Goal: Task Accomplishment & Management: Use online tool/utility

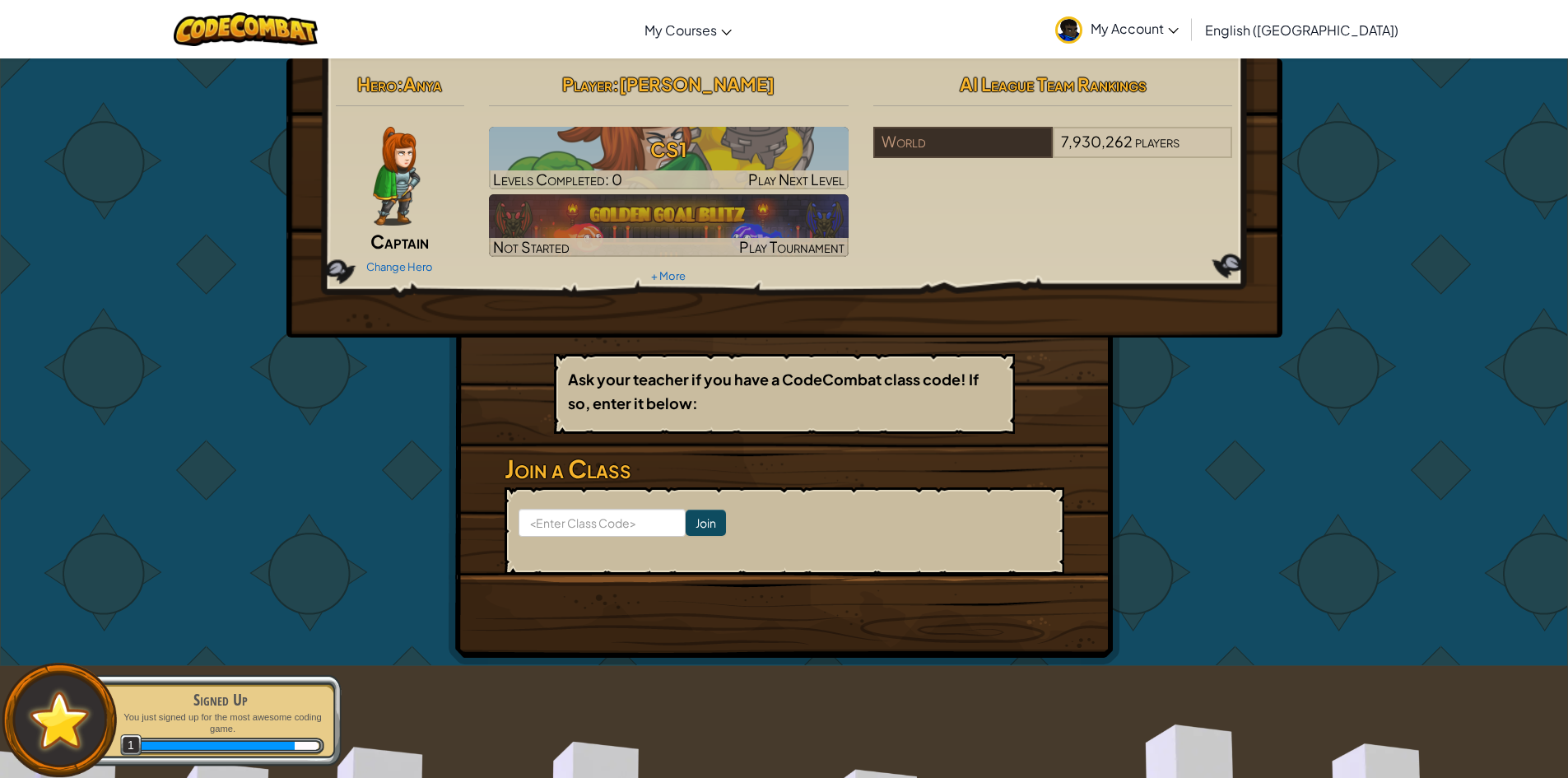
click at [401, 257] on div "Change Hero" at bounding box center [400, 266] width 129 height 27
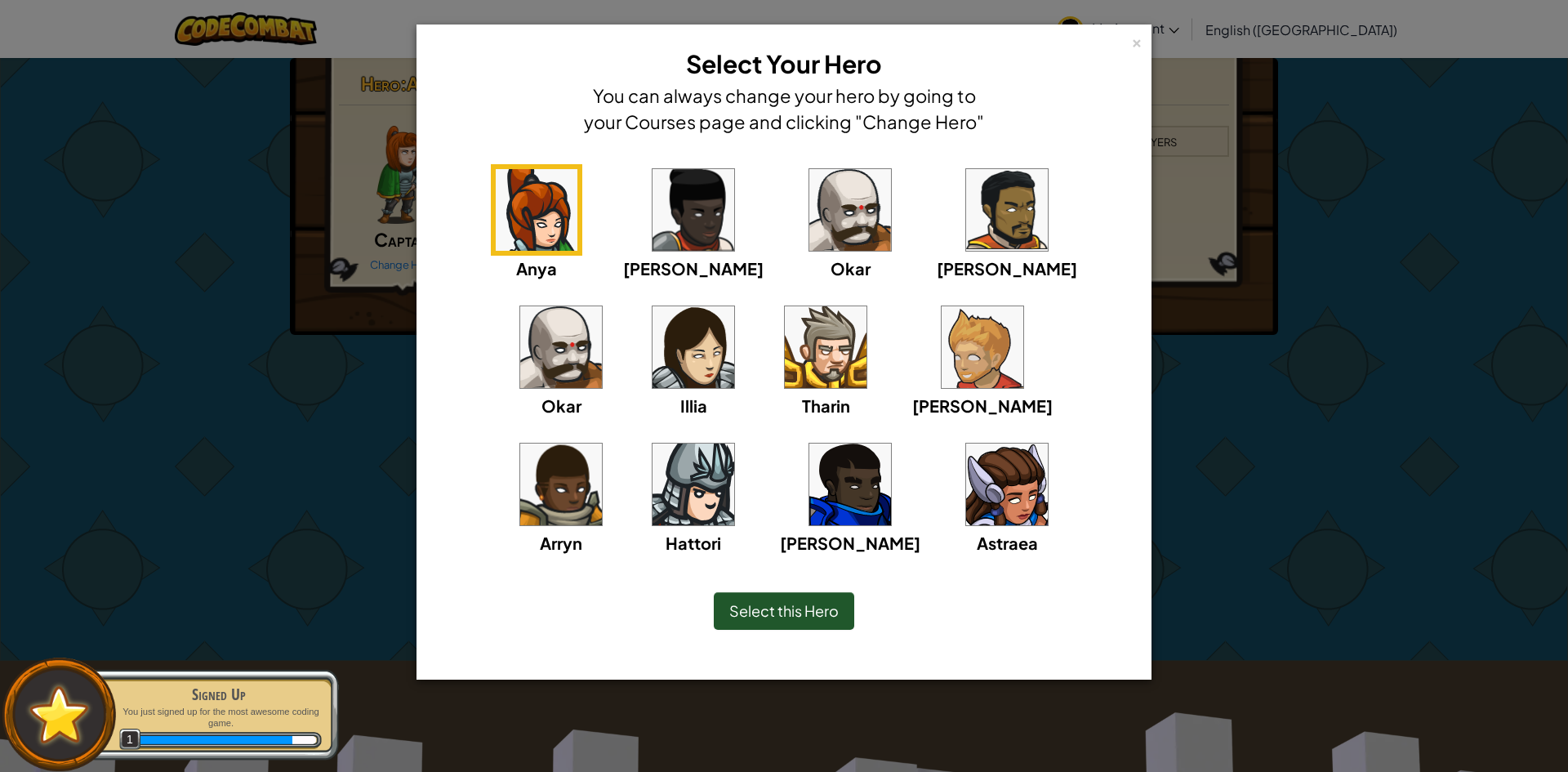
click at [966, 232] on img at bounding box center [1006, 210] width 82 height 82
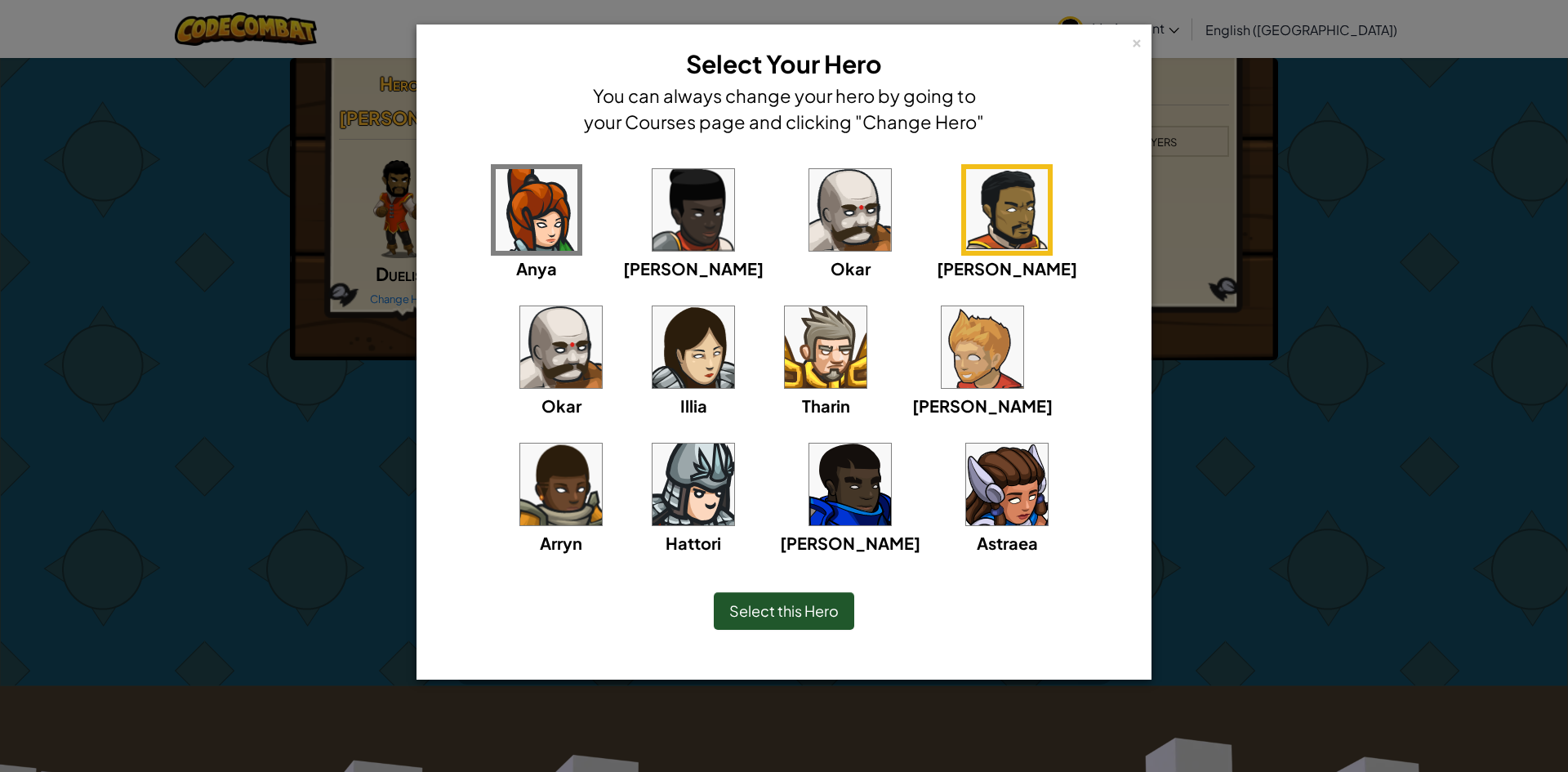
click at [785, 346] on img at bounding box center [825, 347] width 82 height 82
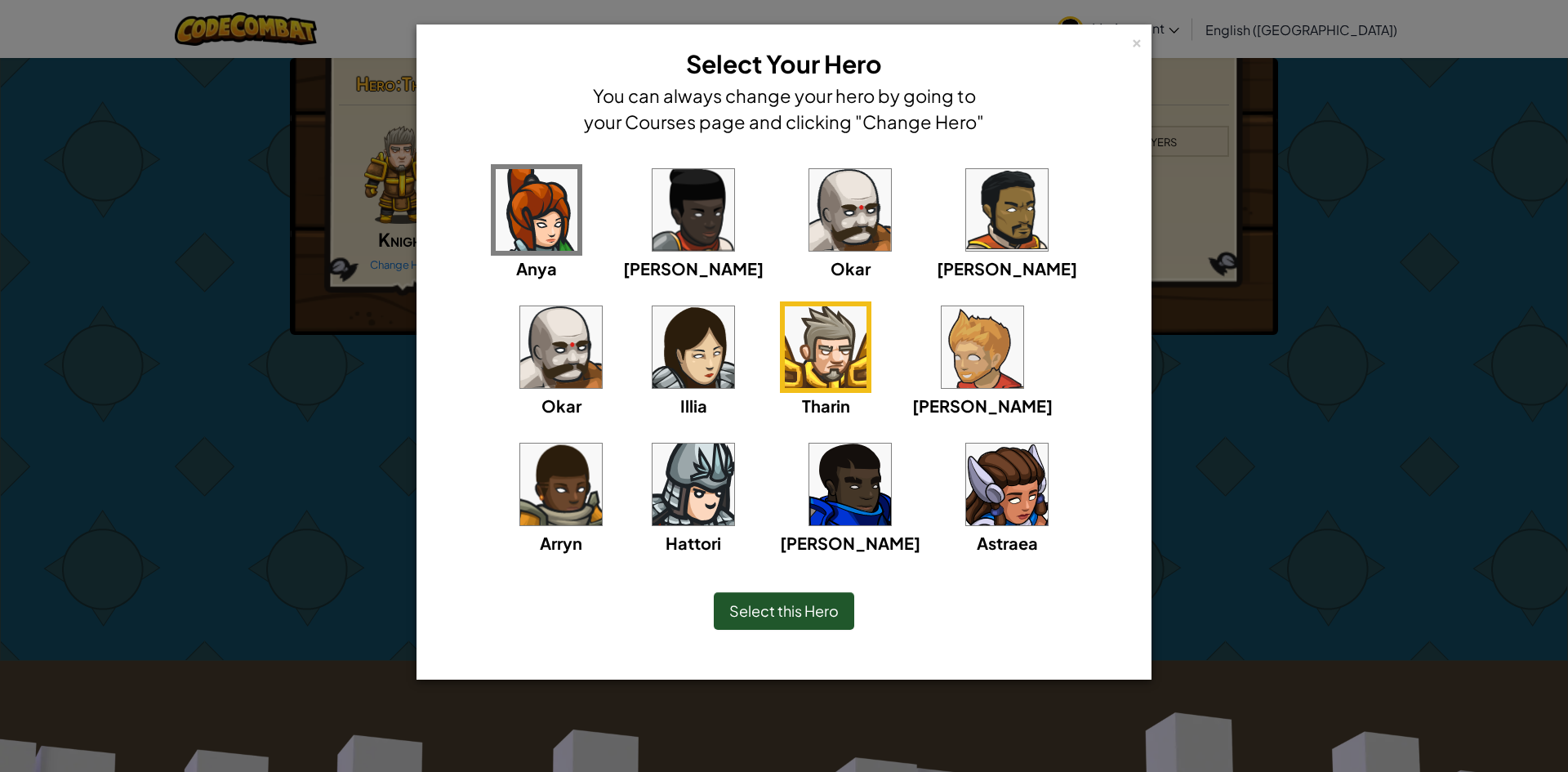
click at [912, 393] on div "[PERSON_NAME]" at bounding box center [982, 405] width 140 height 26
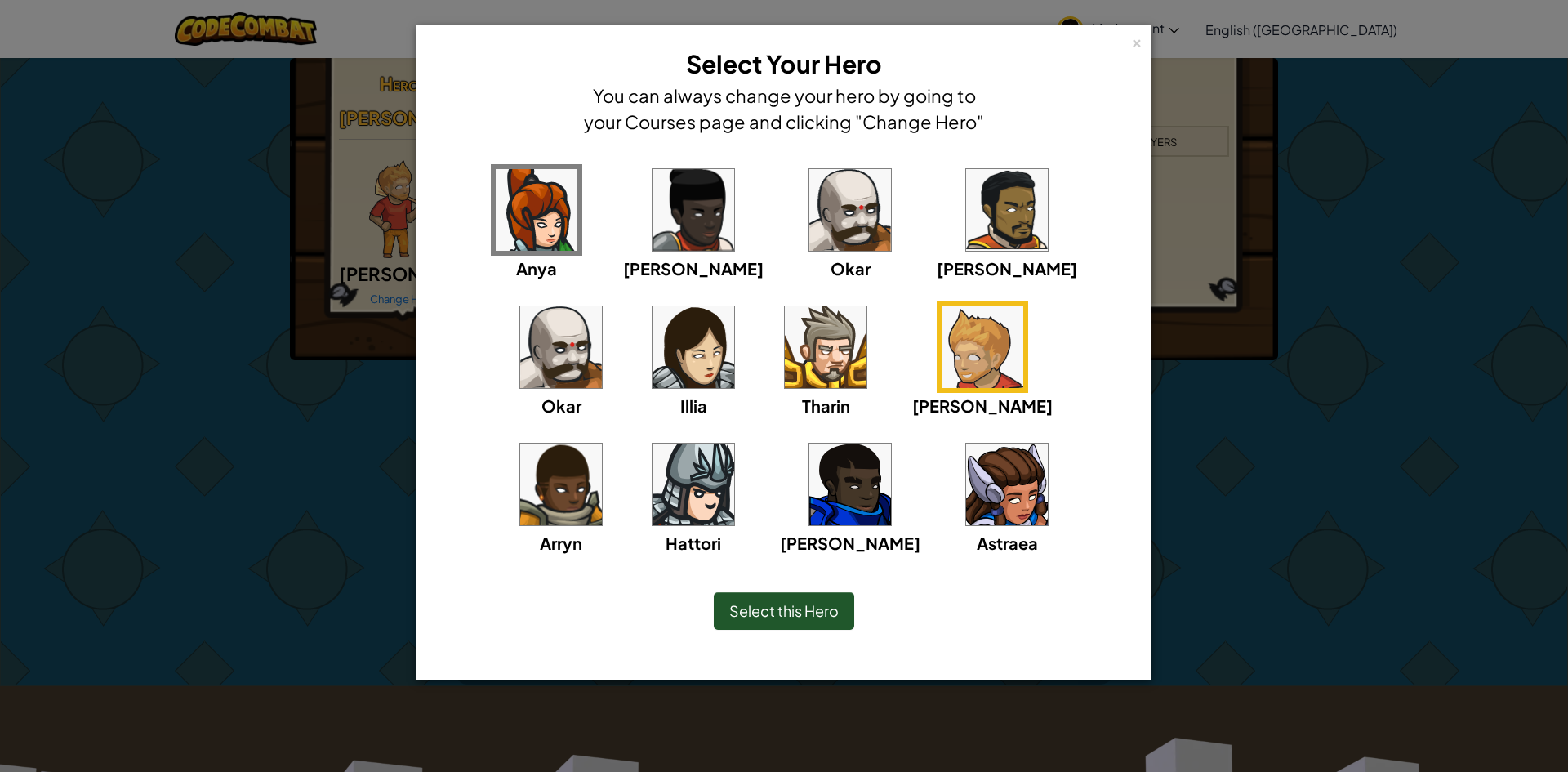
click at [810, 506] on img at bounding box center [850, 484] width 82 height 82
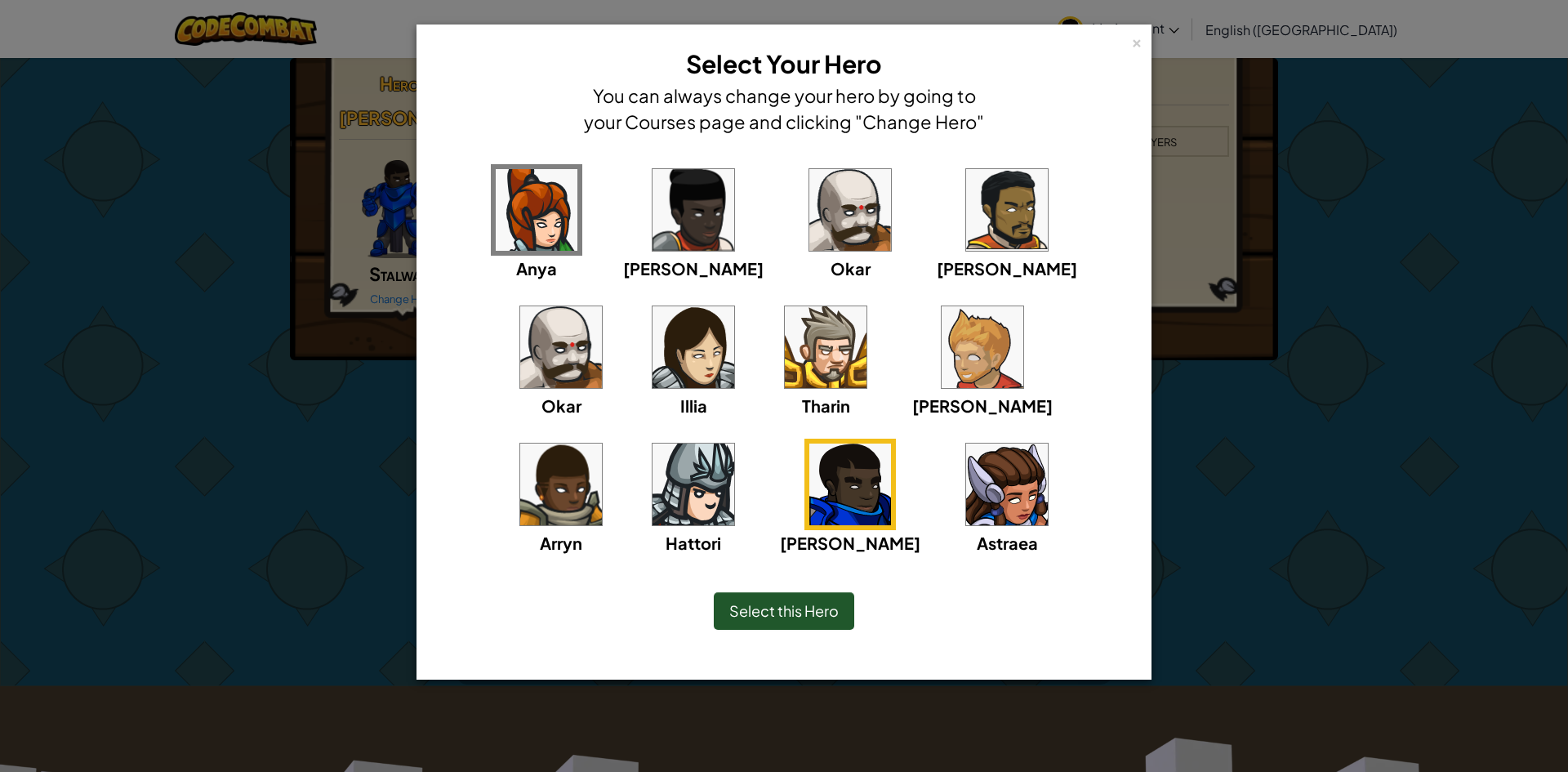
click at [601, 444] on img at bounding box center [561, 484] width 82 height 82
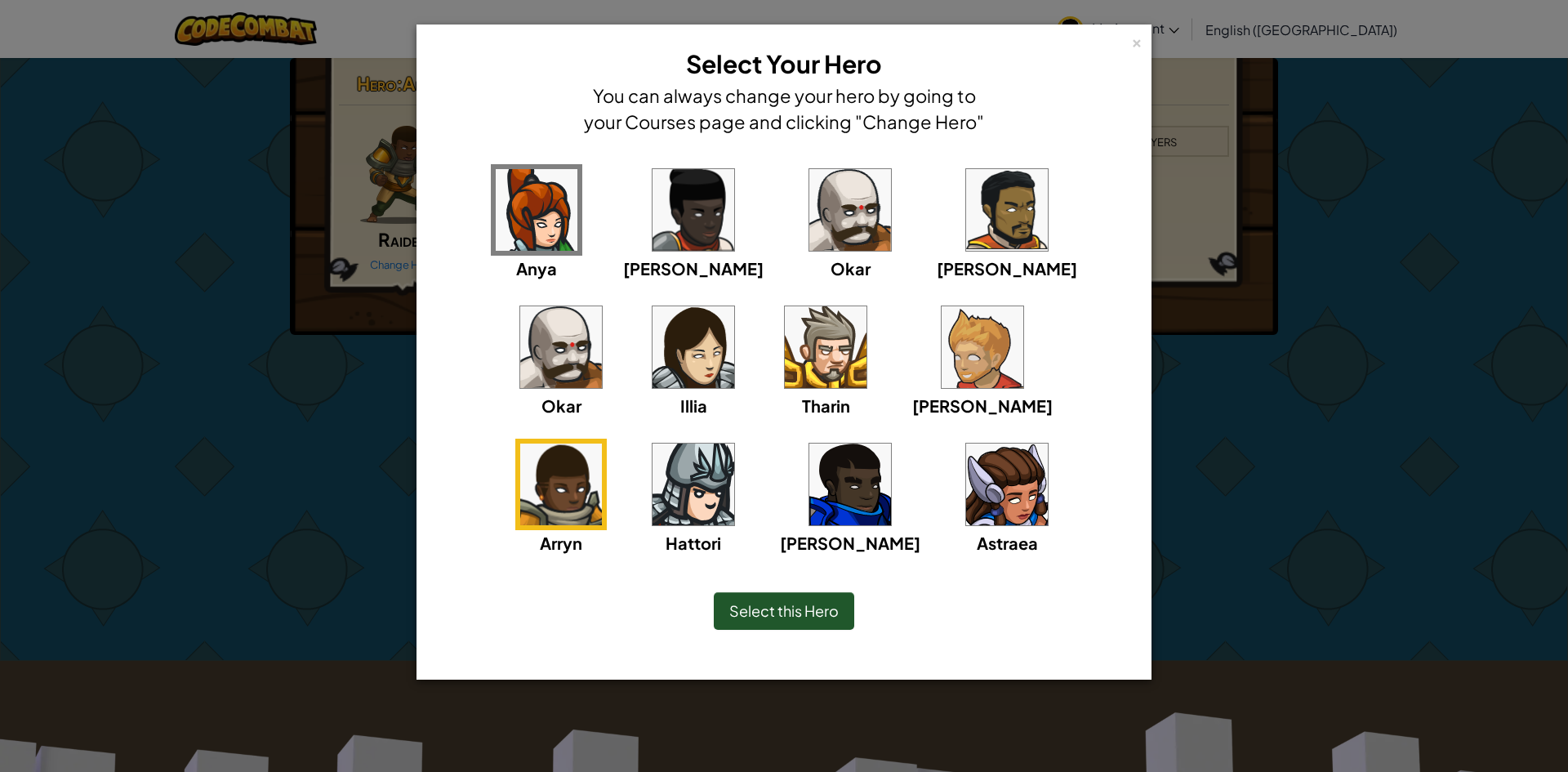
click at [734, 444] on img at bounding box center [693, 484] width 82 height 82
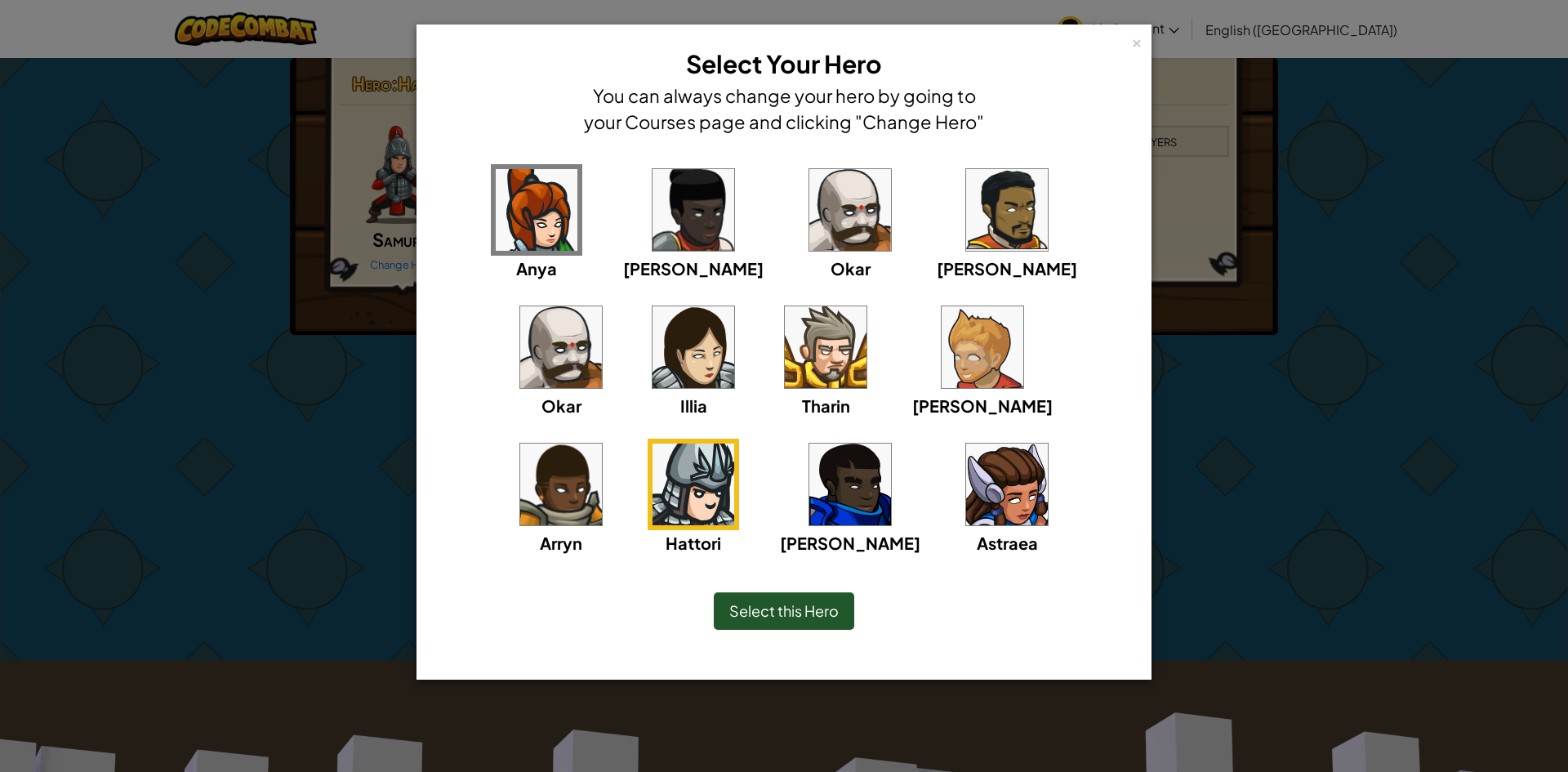
click at [966, 489] on img at bounding box center [1006, 484] width 82 height 82
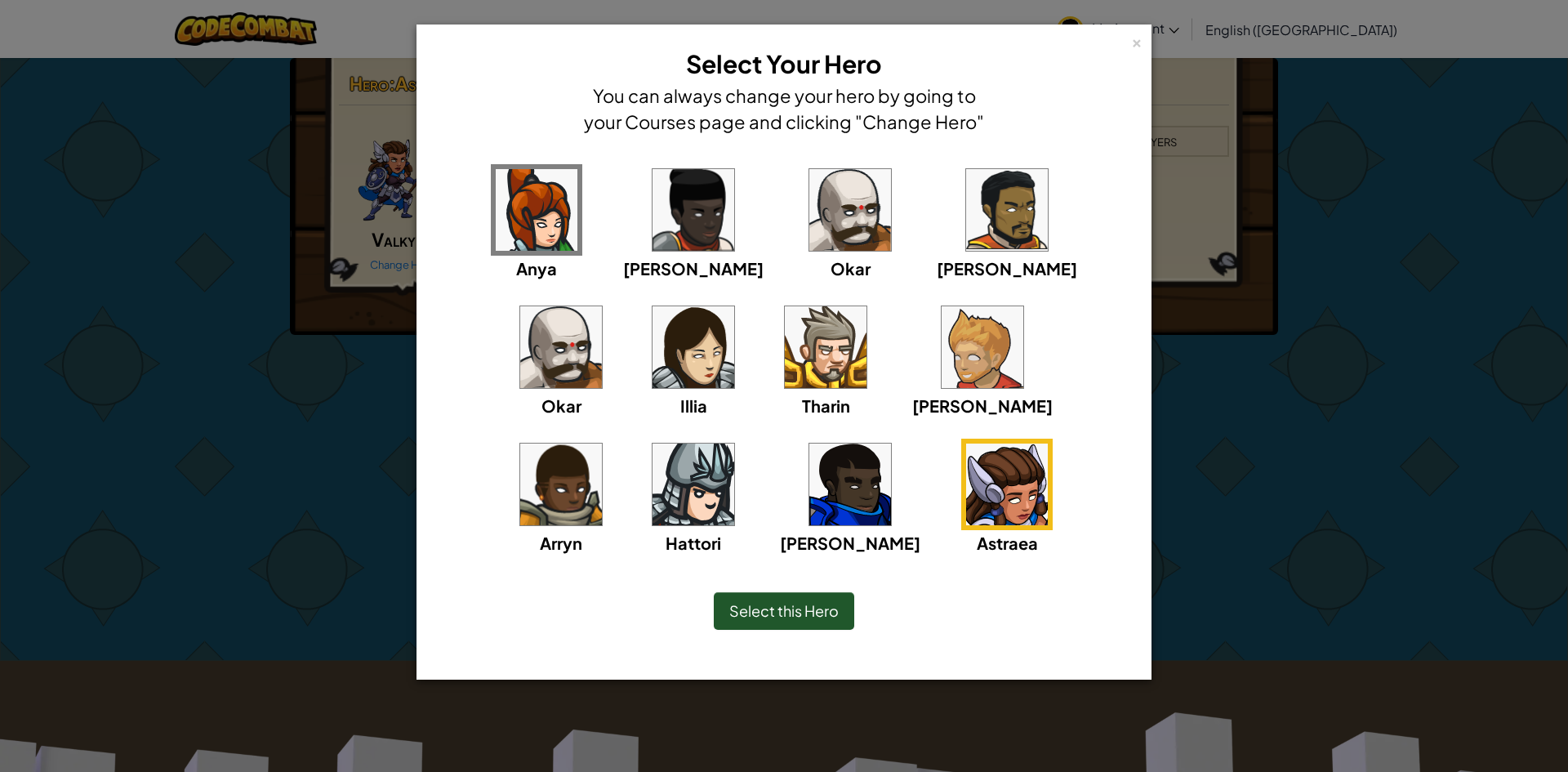
click at [762, 484] on div "[PERSON_NAME] [PERSON_NAME] [PERSON_NAME] [PERSON_NAME] [PERSON_NAME]" at bounding box center [784, 370] width 684 height 412
click at [780, 484] on div "[PERSON_NAME]" at bounding box center [849, 497] width 140 height 116
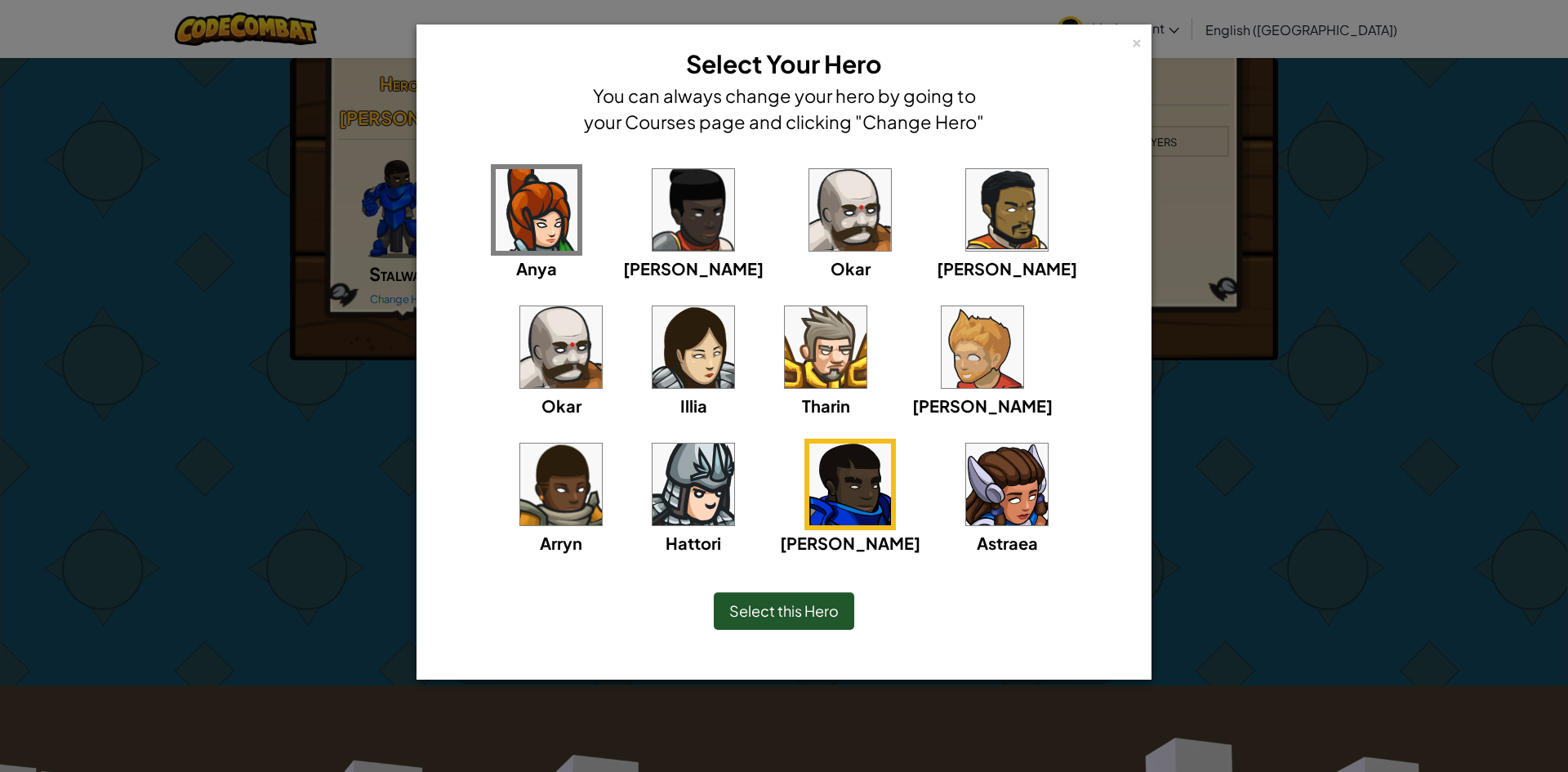
click at [810, 481] on img at bounding box center [850, 484] width 82 height 82
click at [770, 600] on div "Select this Hero" at bounding box center [783, 611] width 140 height 38
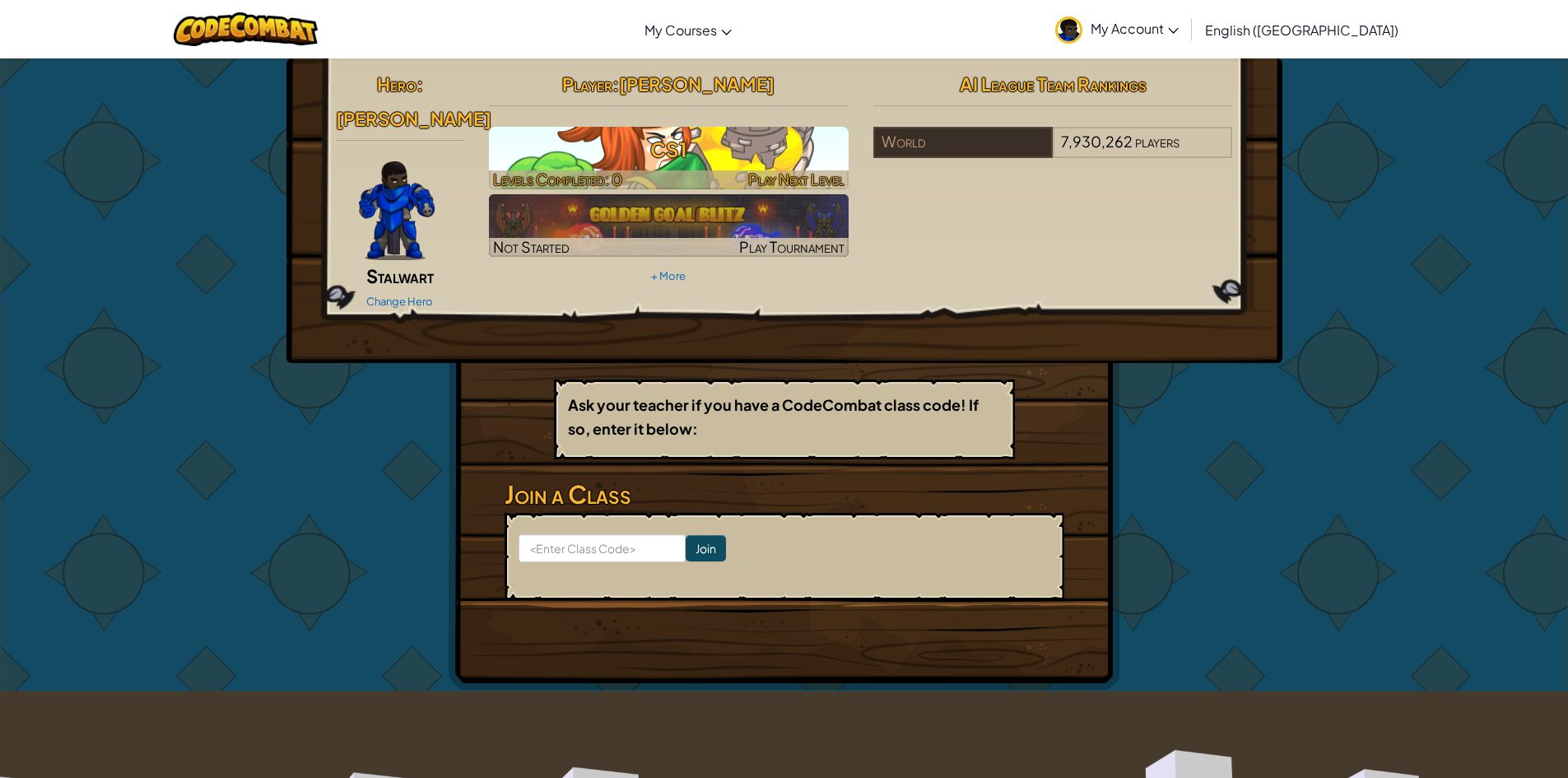
click at [801, 176] on span "Play Next Level" at bounding box center [796, 179] width 96 height 19
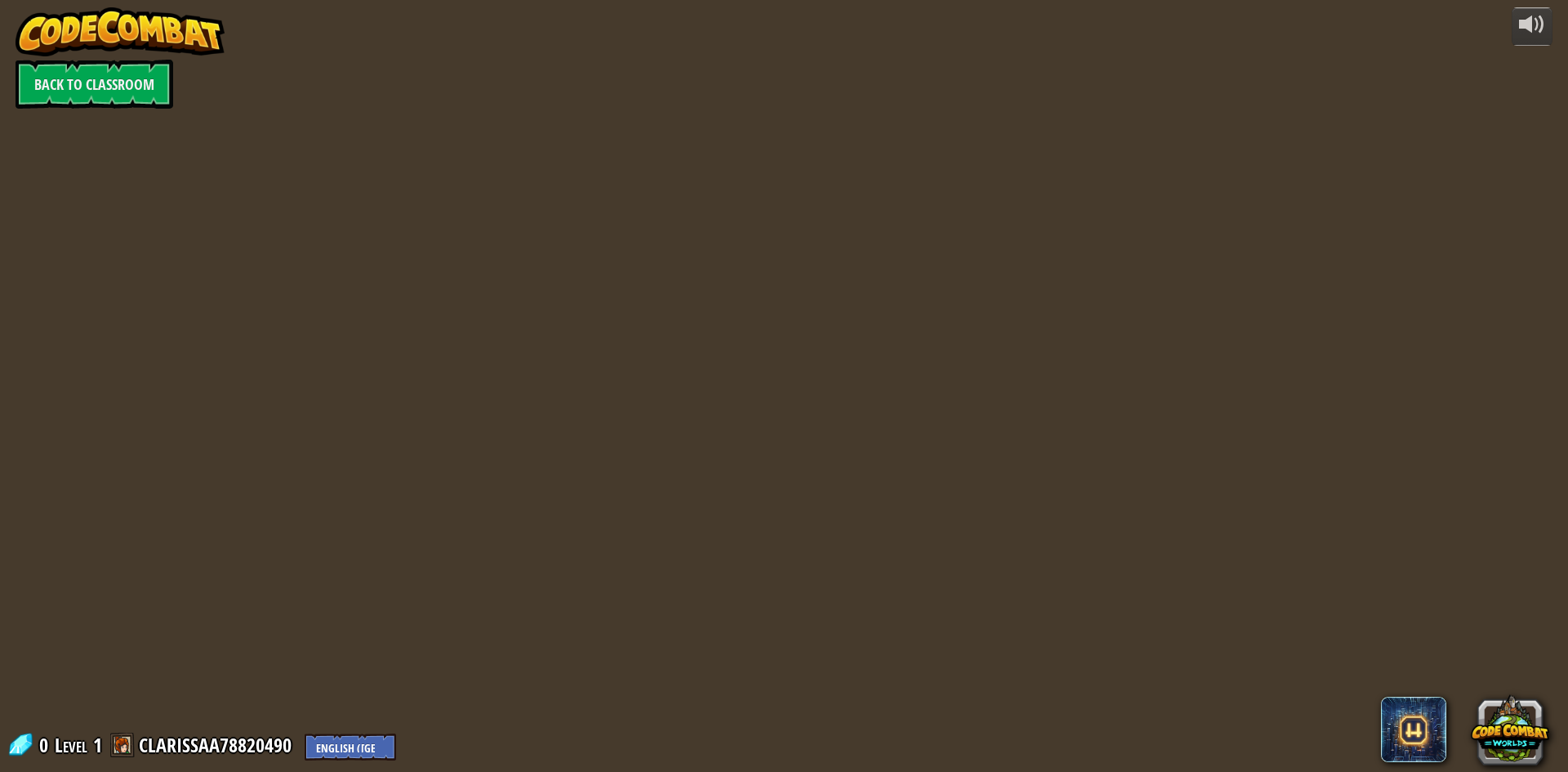
click at [780, 147] on div "powered by Back to Classroom 0 Level 1 CLARISSAA78820490 English ([GEOGRAPHIC_D…" at bounding box center [784, 386] width 1568 height 772
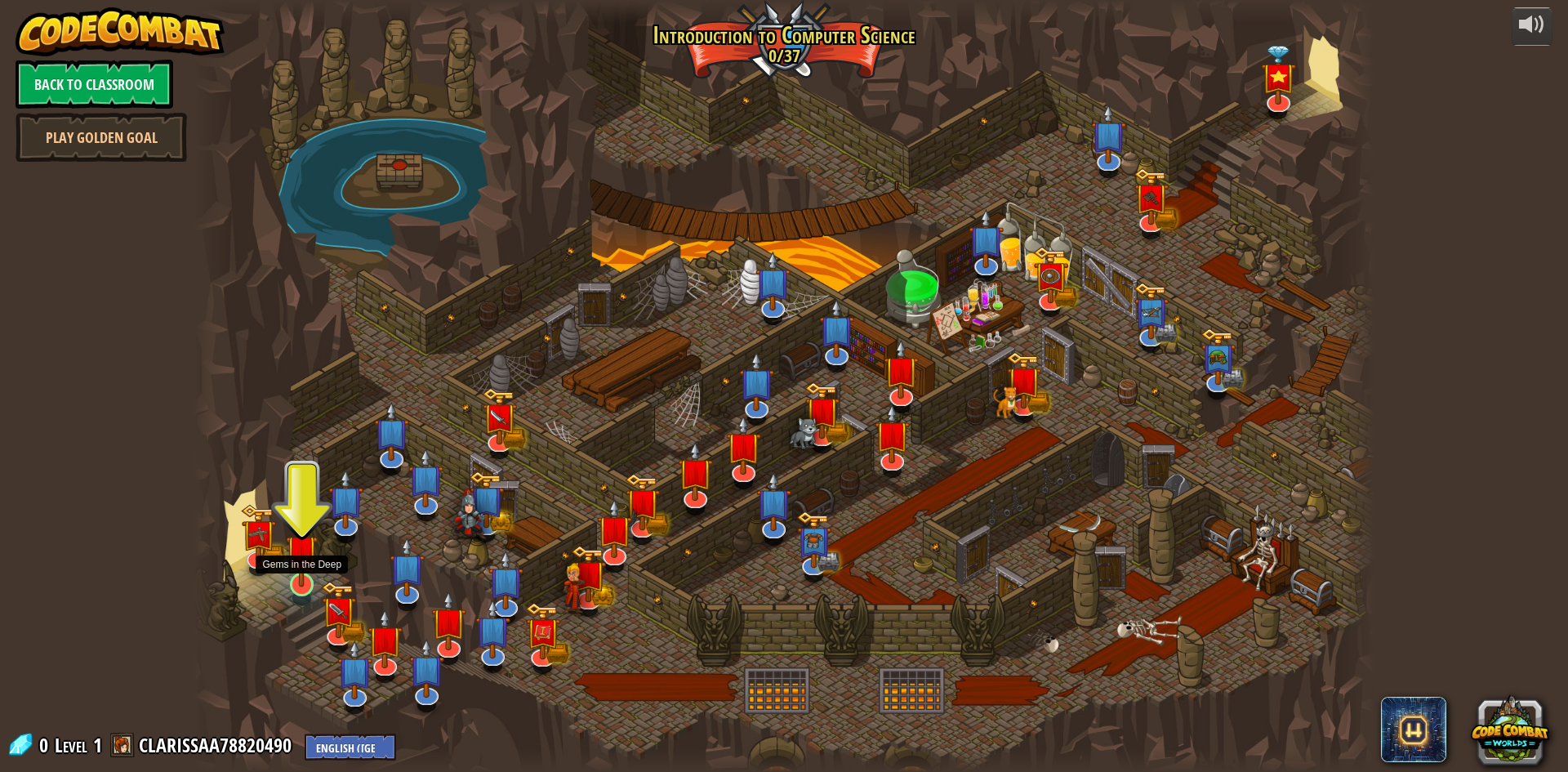
click at [295, 575] on img at bounding box center [302, 550] width 32 height 72
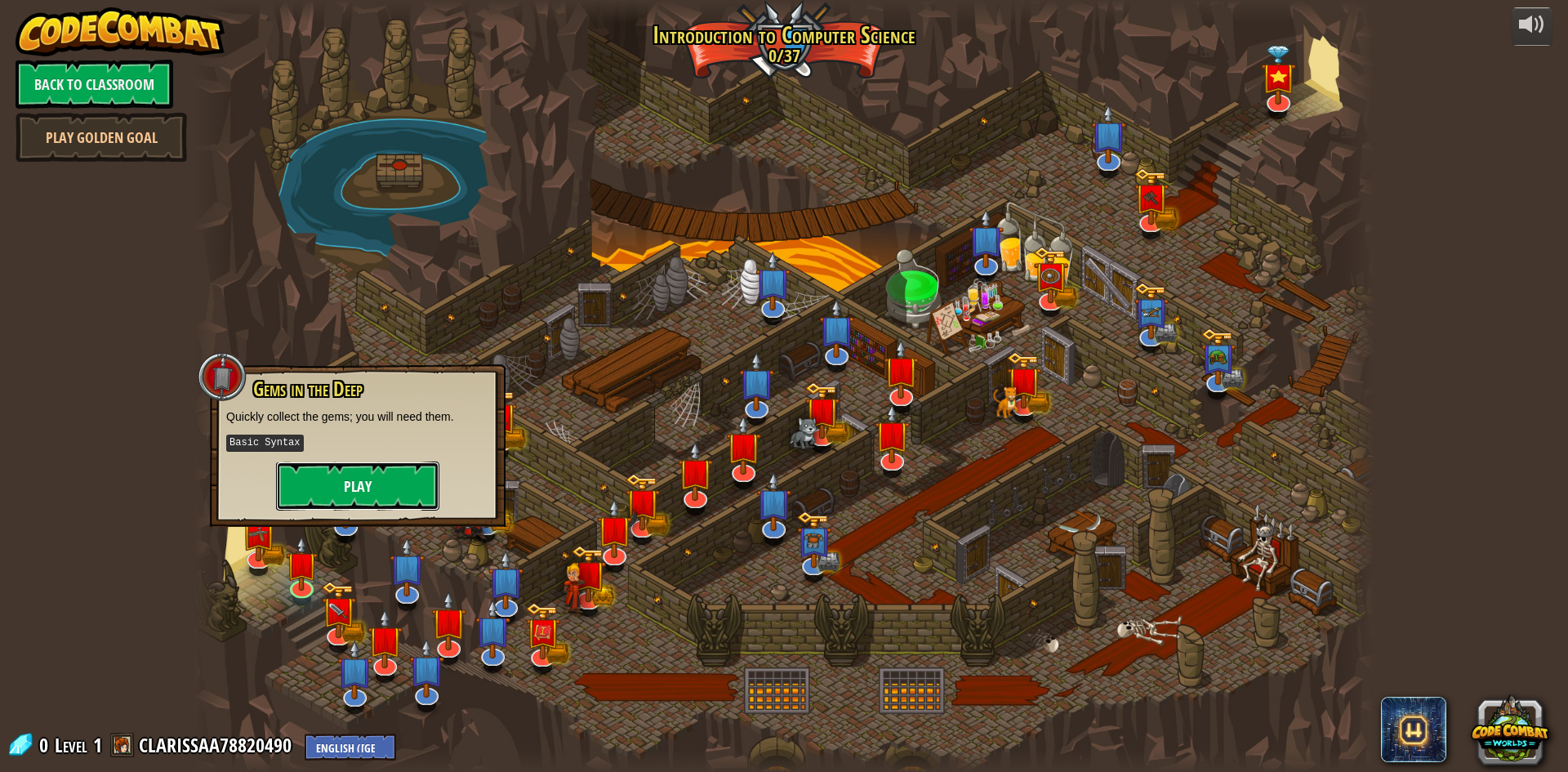
click at [317, 497] on button "Play" at bounding box center [357, 486] width 163 height 49
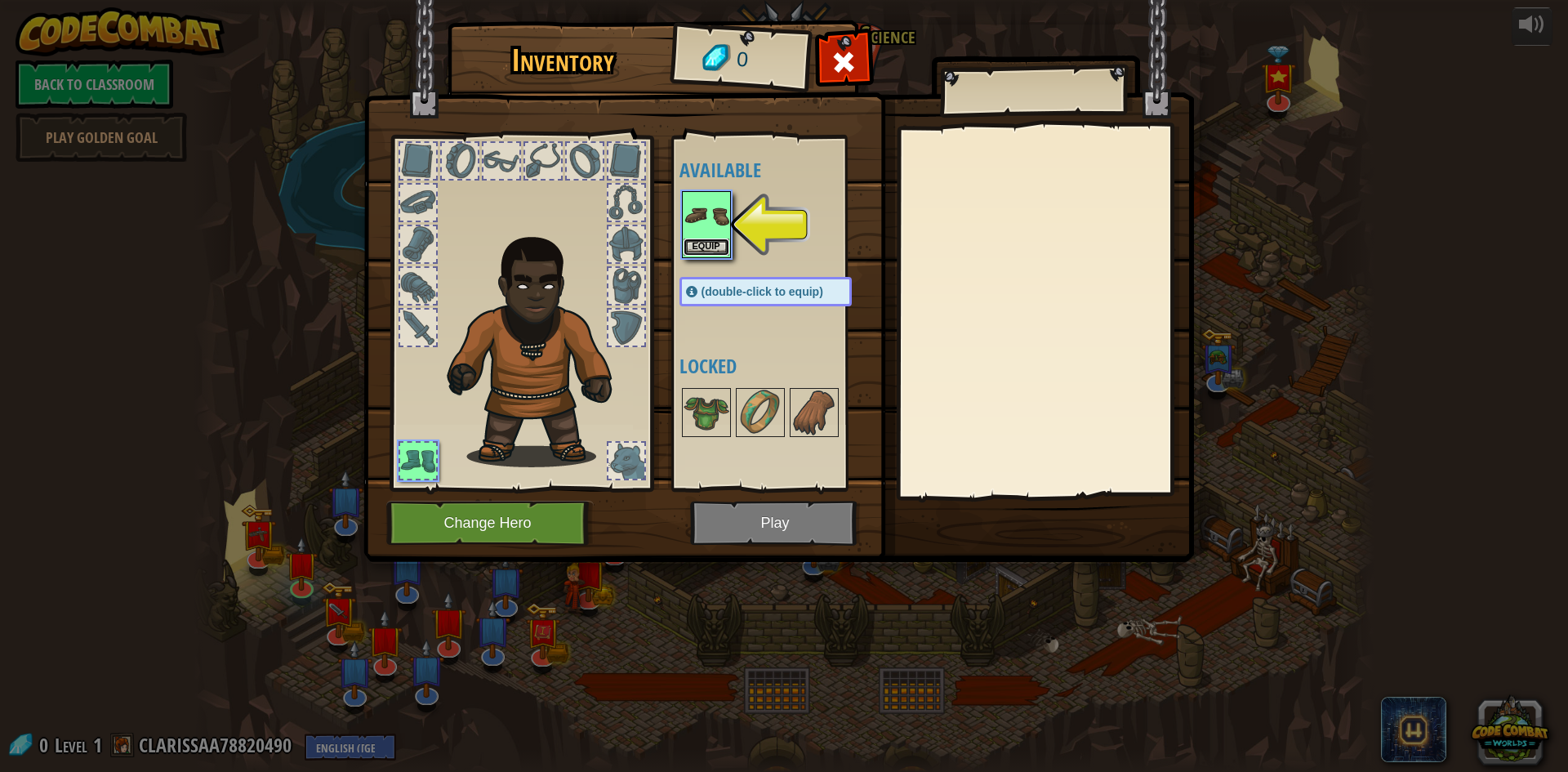
click at [693, 245] on button "Equip" at bounding box center [706, 246] width 46 height 17
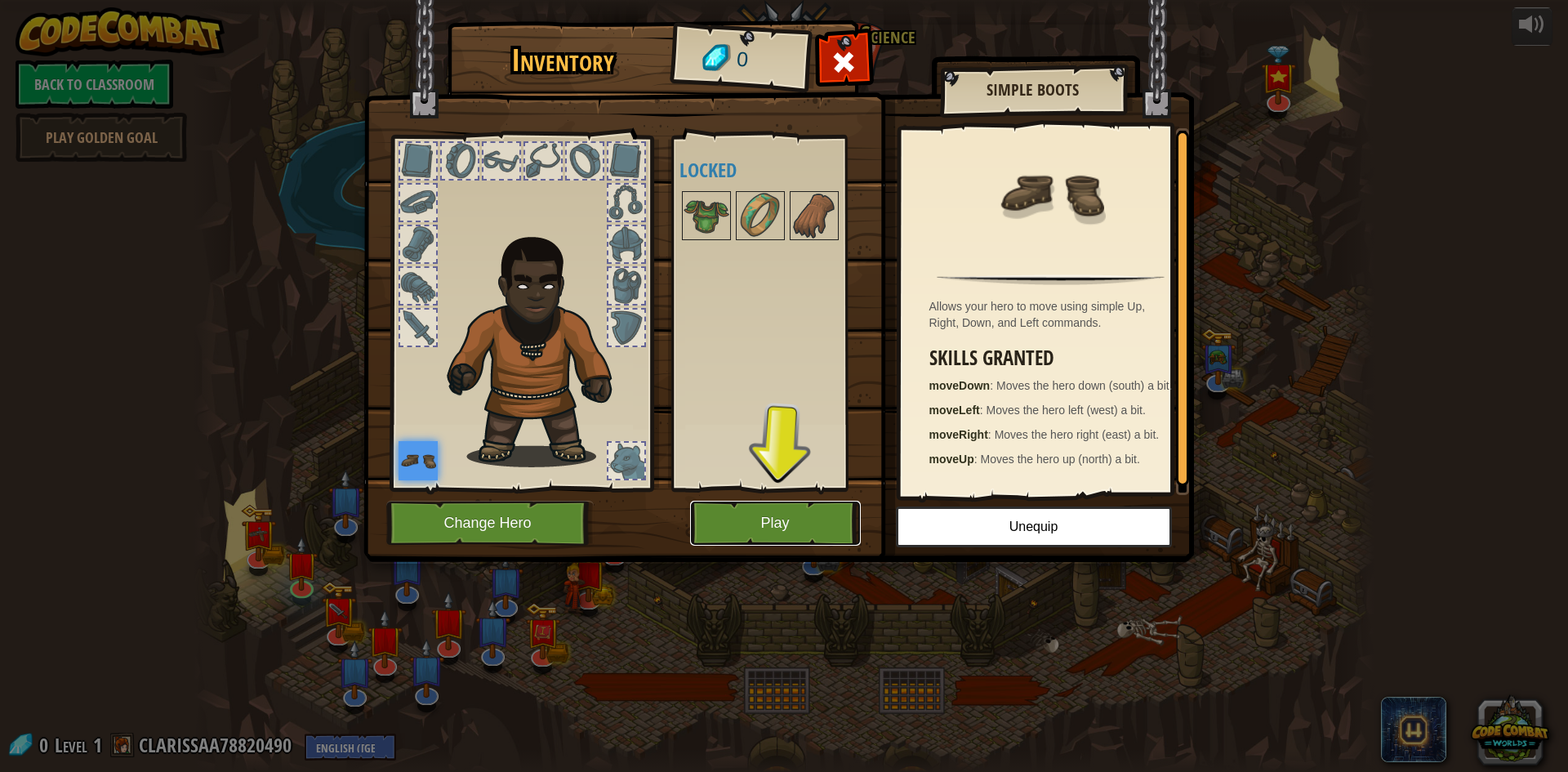
click at [813, 513] on button "Play" at bounding box center [775, 523] width 171 height 45
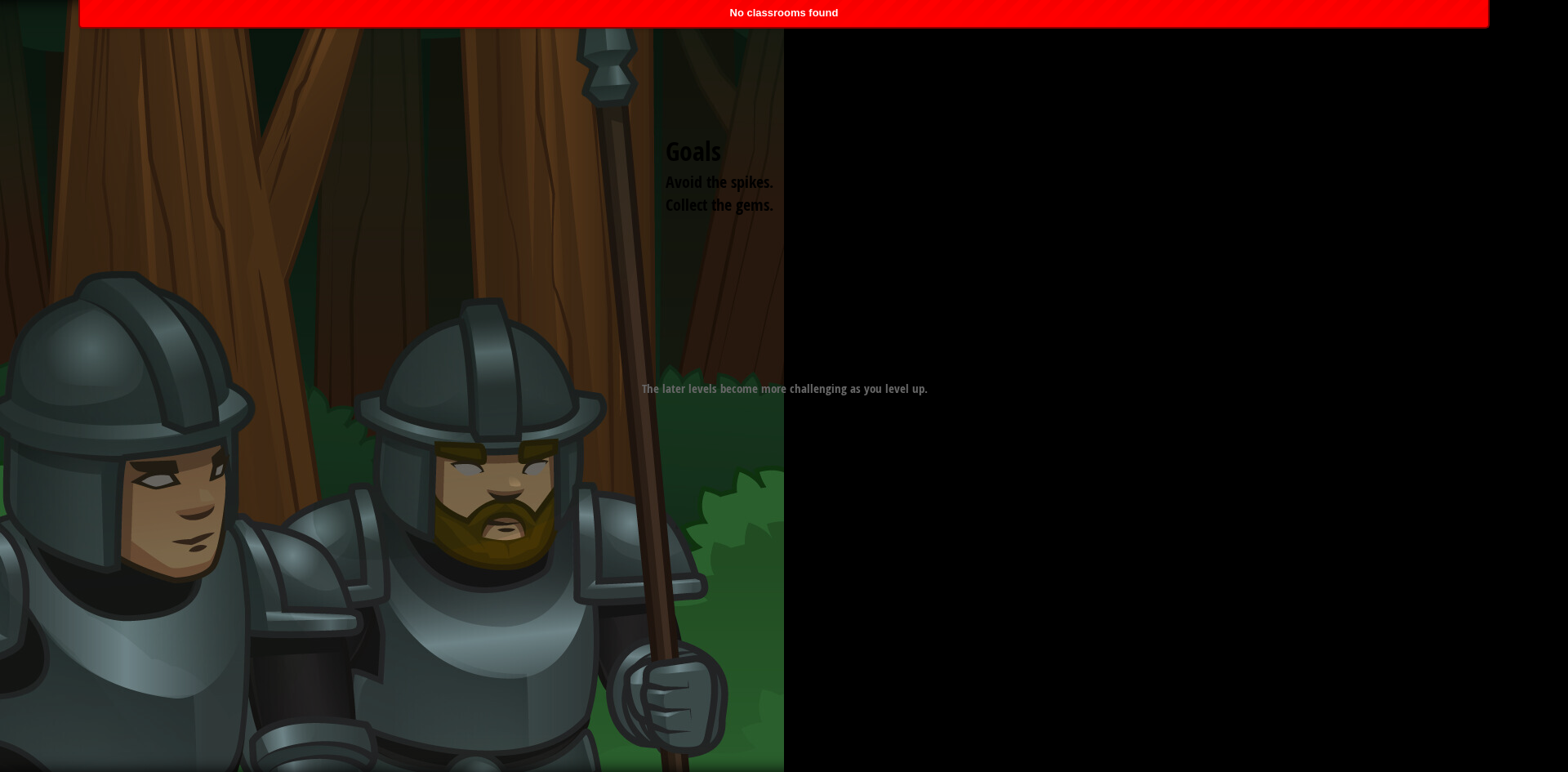
click at [613, 506] on div "Goals Avoid the spikes. Collect the gems. Start Level Error loading from server…" at bounding box center [784, 386] width 1568 height 772
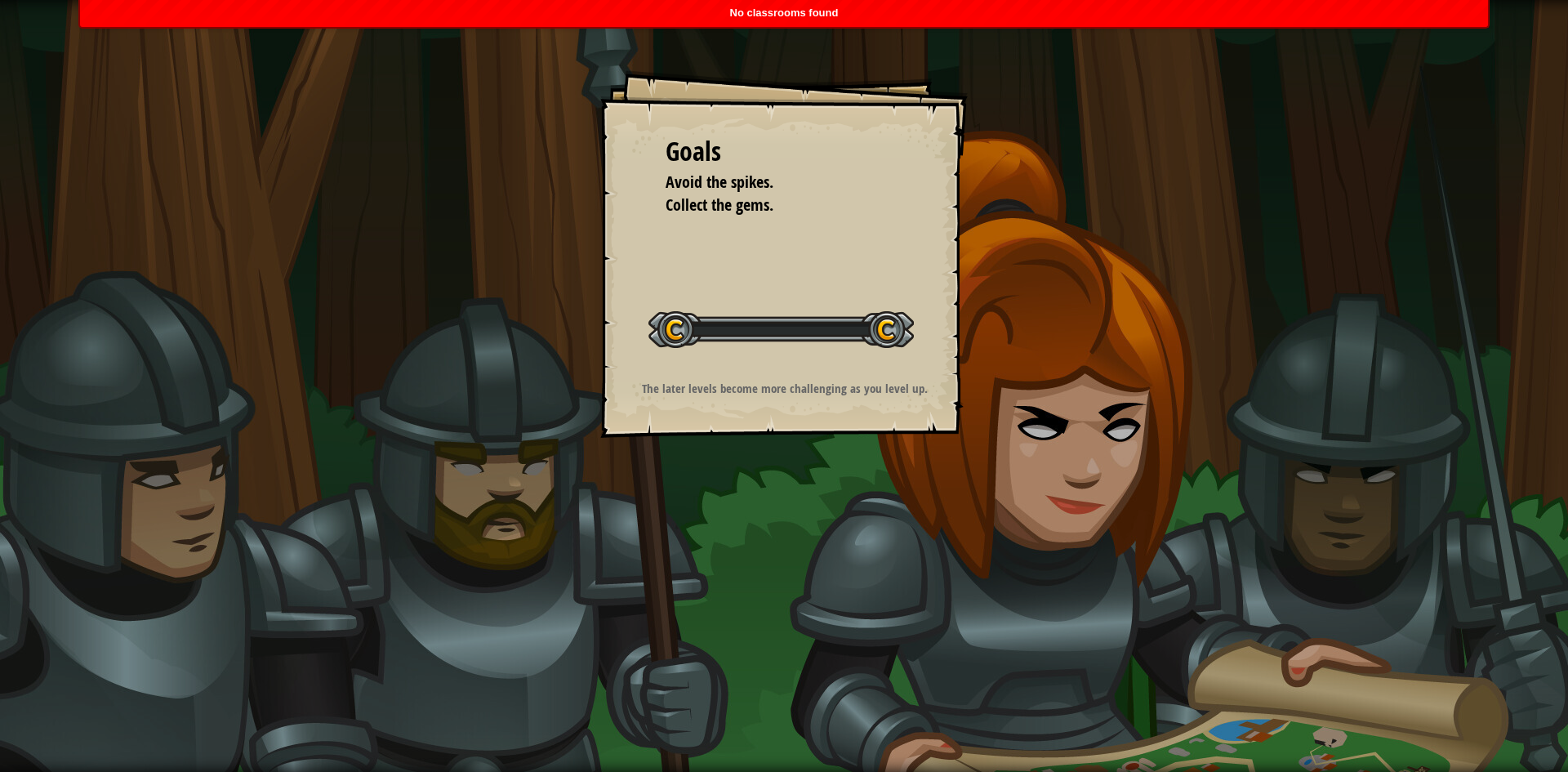
click at [617, 506] on div "Goals Avoid the spikes. Collect the gems. Start Level Error loading from server…" at bounding box center [784, 386] width 1568 height 772
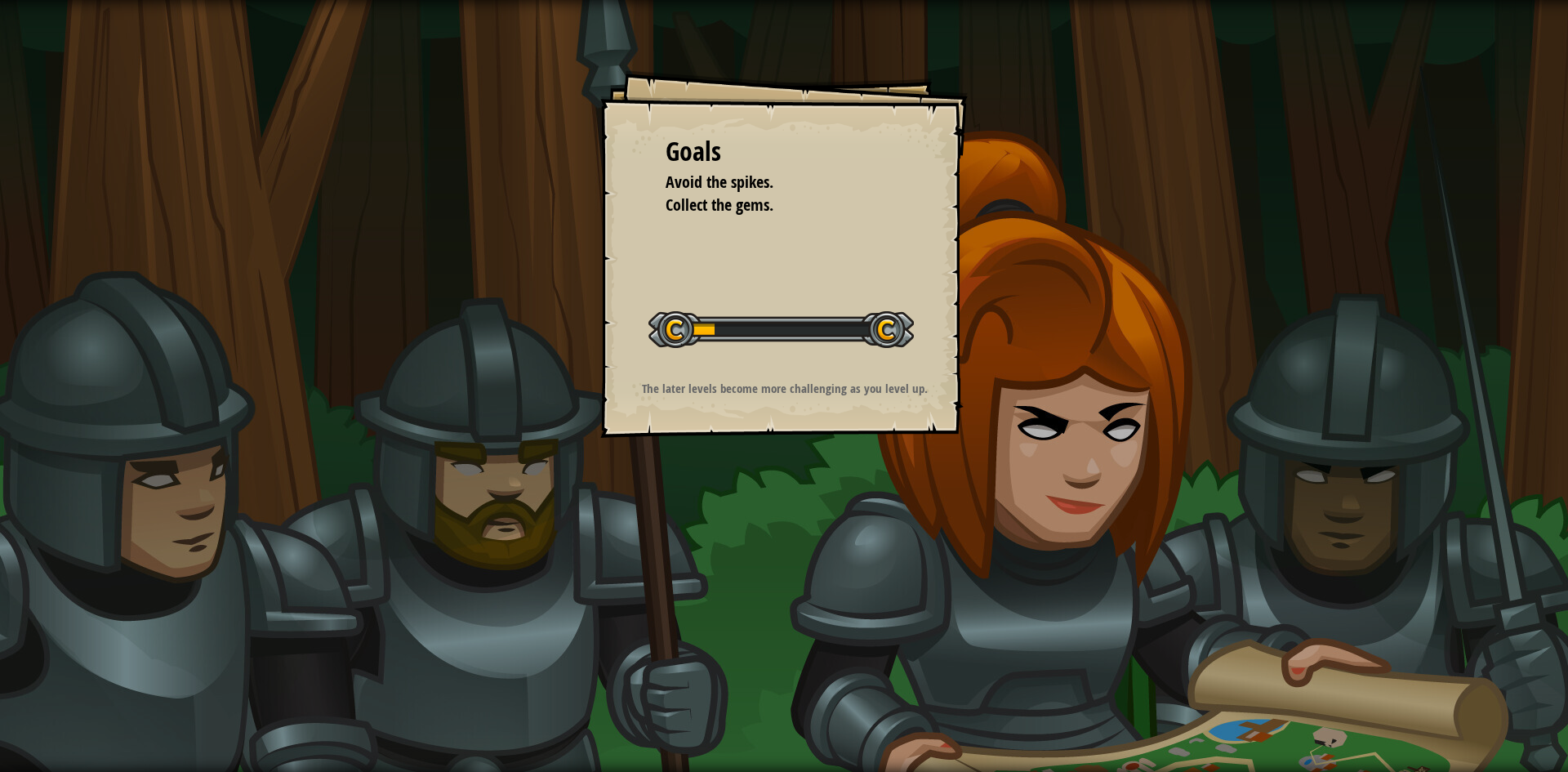
click at [883, 326] on div at bounding box center [780, 330] width 265 height 37
click at [885, 324] on div at bounding box center [780, 330] width 265 height 37
drag, startPoint x: 575, startPoint y: 229, endPoint x: 1139, endPoint y: 237, distance: 564.1
click at [1218, 184] on div "Goals Avoid the spikes. Collect the gems. Start Level Error loading from server…" at bounding box center [784, 386] width 1568 height 772
drag, startPoint x: 788, startPoint y: 196, endPoint x: 1370, endPoint y: 225, distance: 582.7
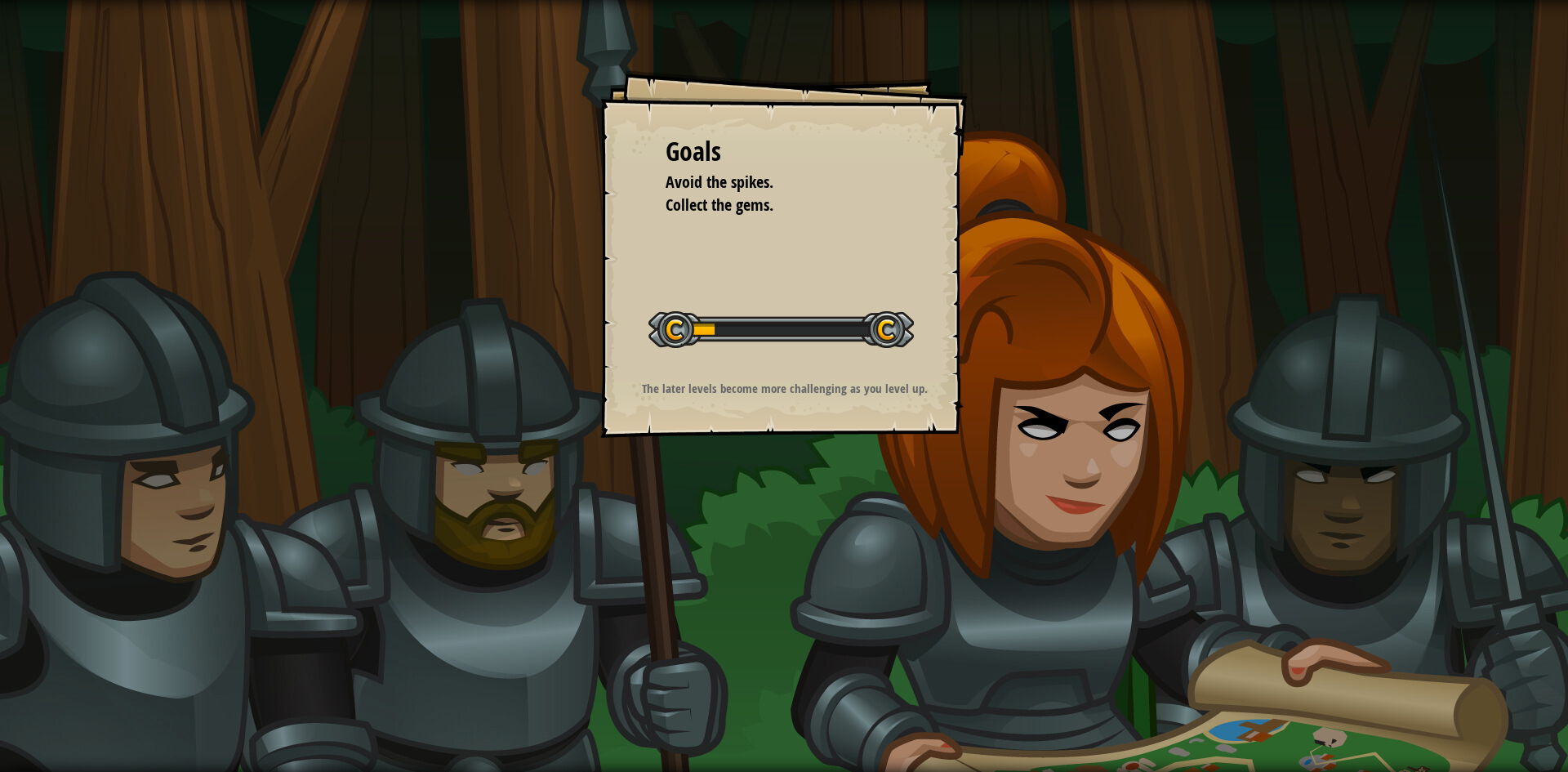
click at [1354, 226] on div "Goals Avoid the spikes. Collect the gems. Start Level Error loading from server…" at bounding box center [784, 386] width 1568 height 772
click at [882, 341] on div at bounding box center [780, 330] width 265 height 37
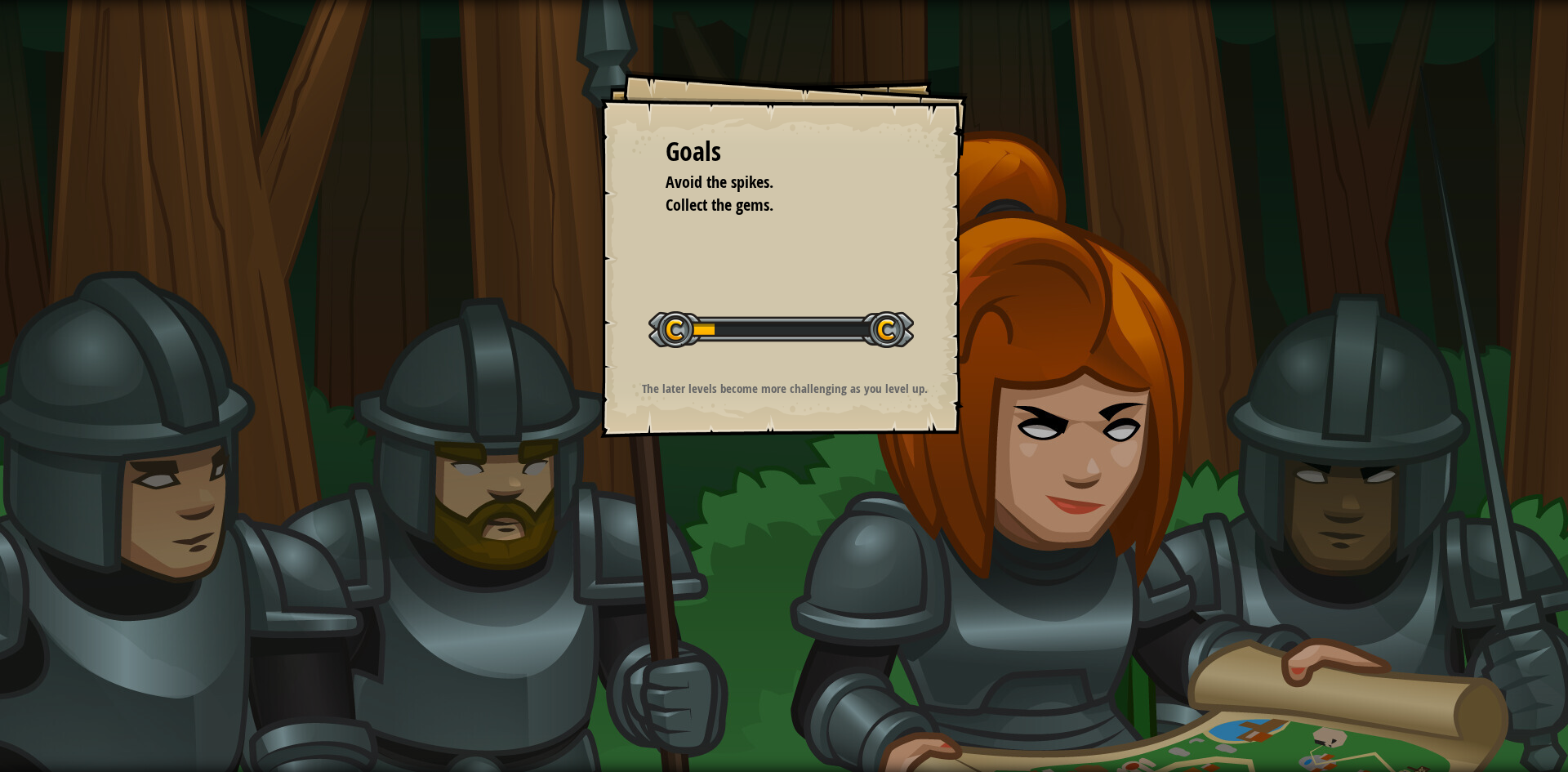
click at [882, 341] on div at bounding box center [780, 330] width 265 height 37
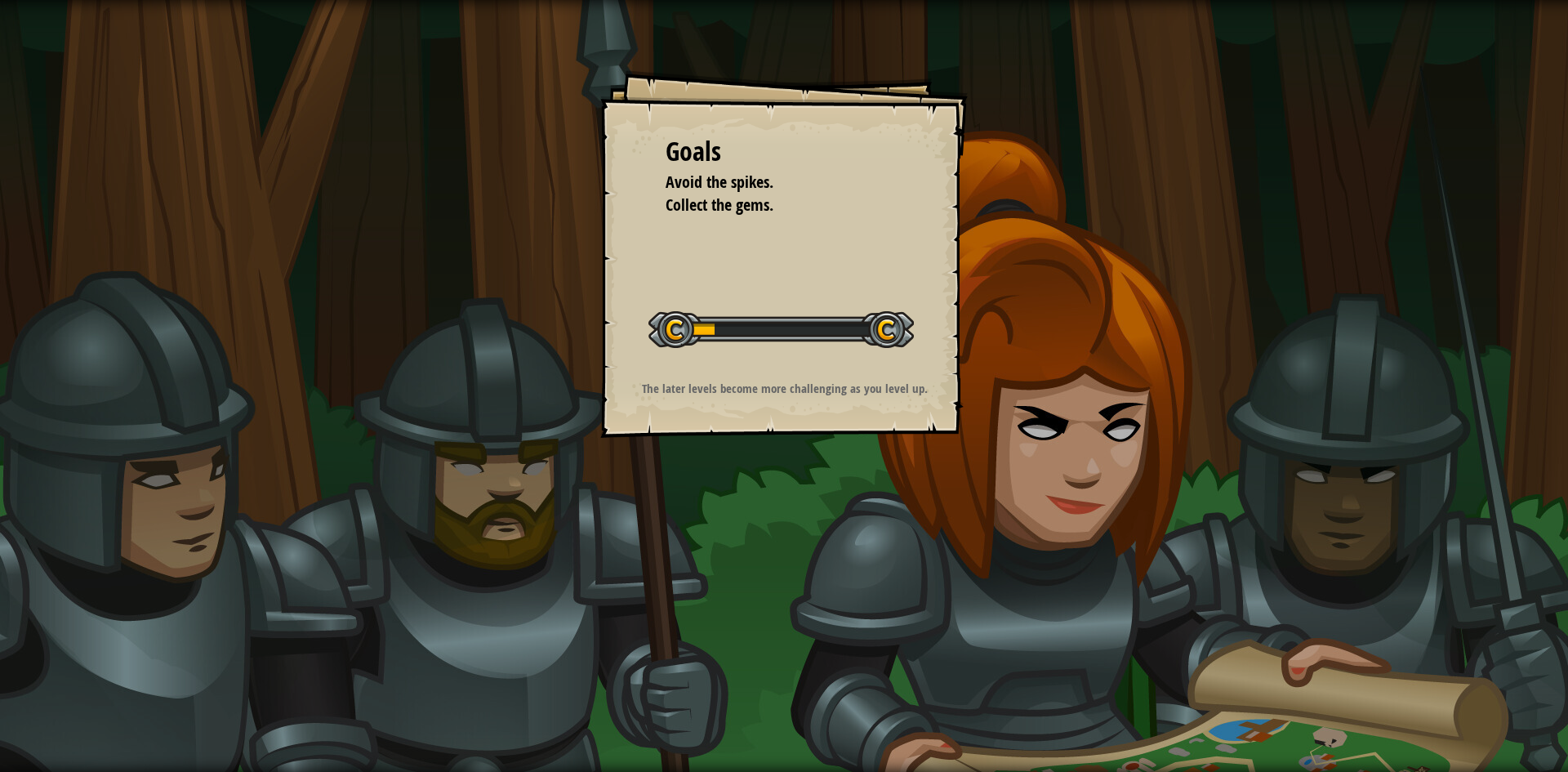
click at [782, 266] on div "Goals Avoid the spikes. Collect the gems. Start Level Error loading from server…" at bounding box center [784, 254] width 368 height 368
click at [782, 268] on div "Goals Avoid the spikes. Collect the gems. Start Level Error loading from server…" at bounding box center [784, 254] width 368 height 368
click at [783, 266] on div "Goals Avoid the spikes. Collect the gems. Start Level Error loading from server…" at bounding box center [784, 254] width 368 height 368
